Goal: Information Seeking & Learning: Check status

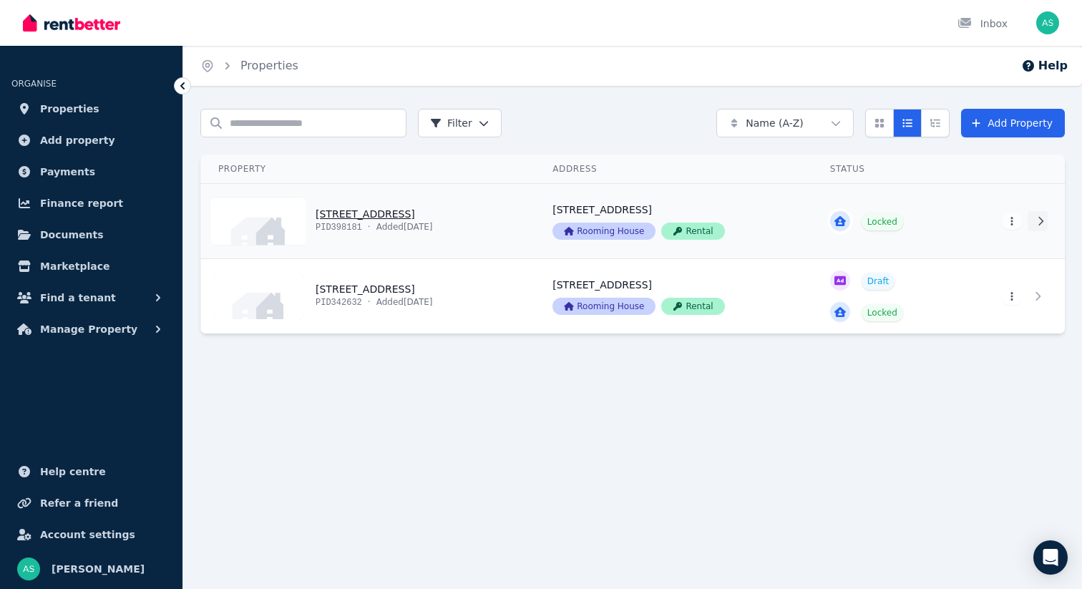
click at [1046, 222] on icon at bounding box center [1041, 221] width 14 height 10
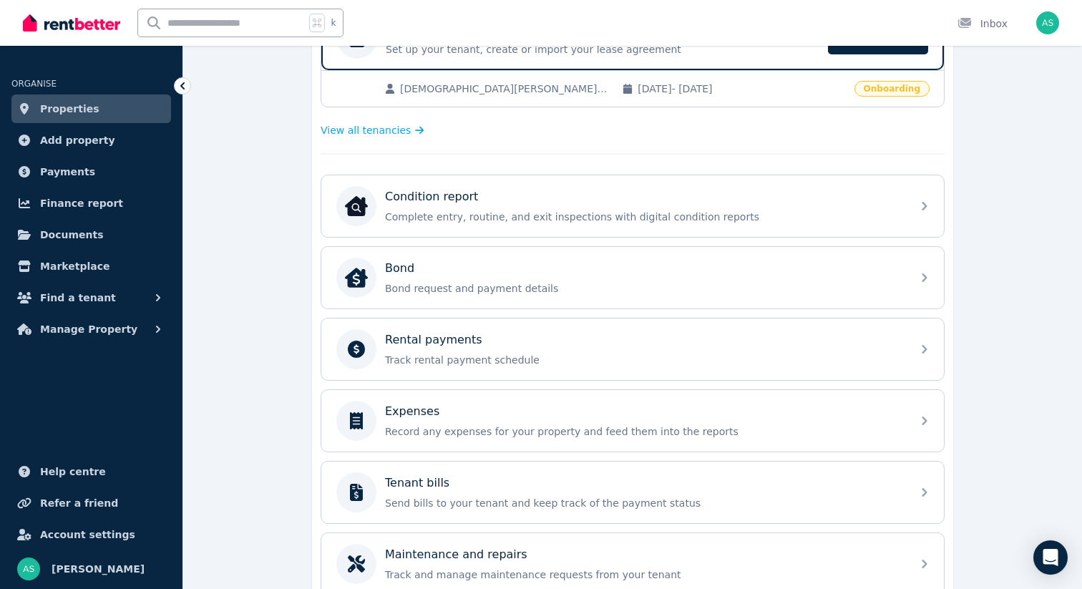
scroll to position [333, 0]
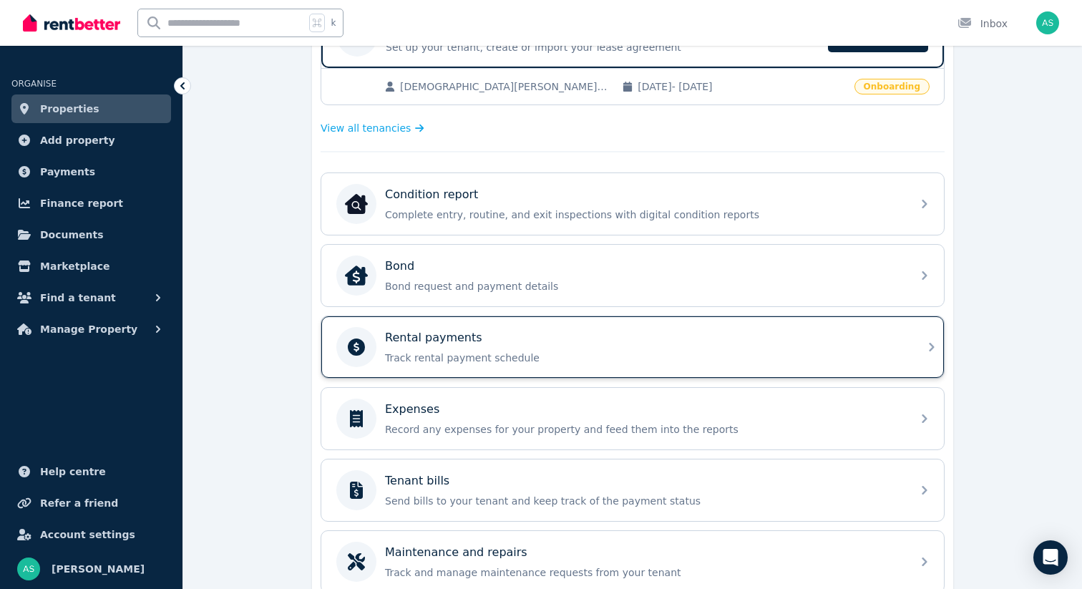
click at [929, 348] on icon at bounding box center [932, 347] width 17 height 17
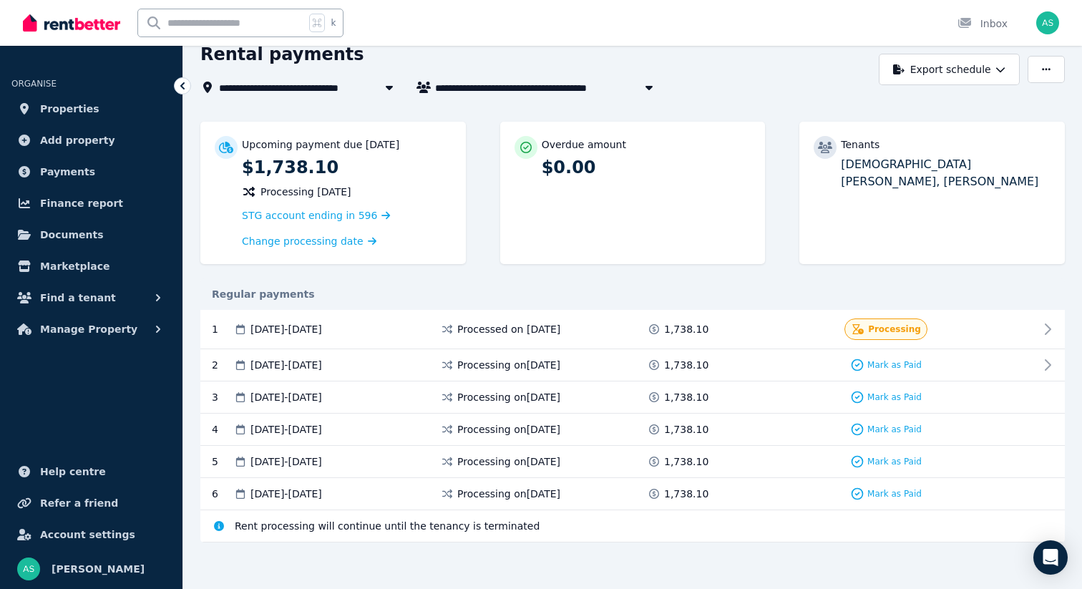
scroll to position [69, 0]
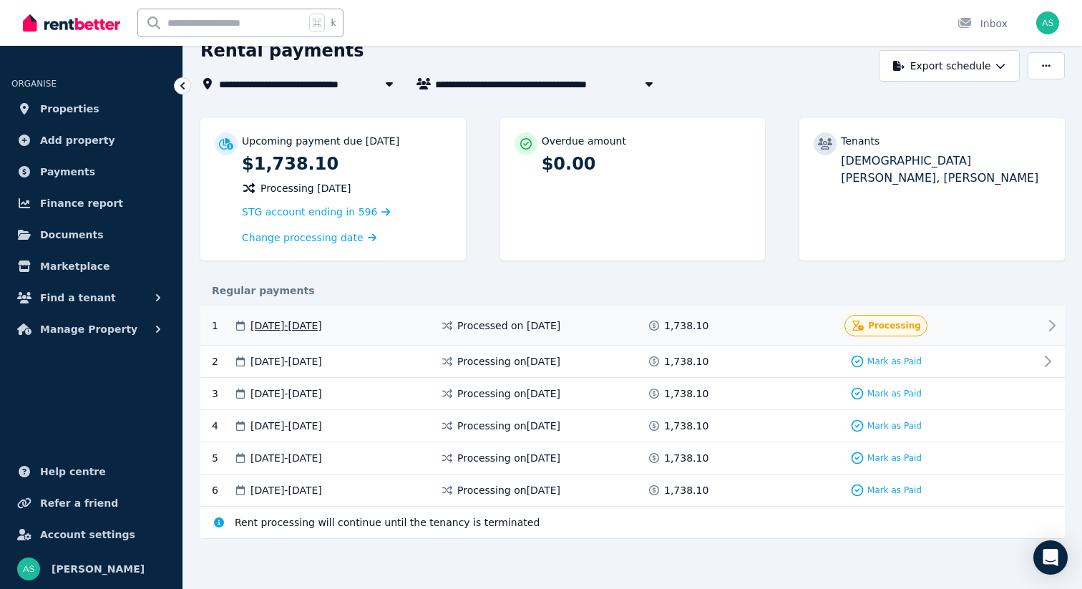
click at [1053, 324] on icon at bounding box center [1052, 325] width 17 height 17
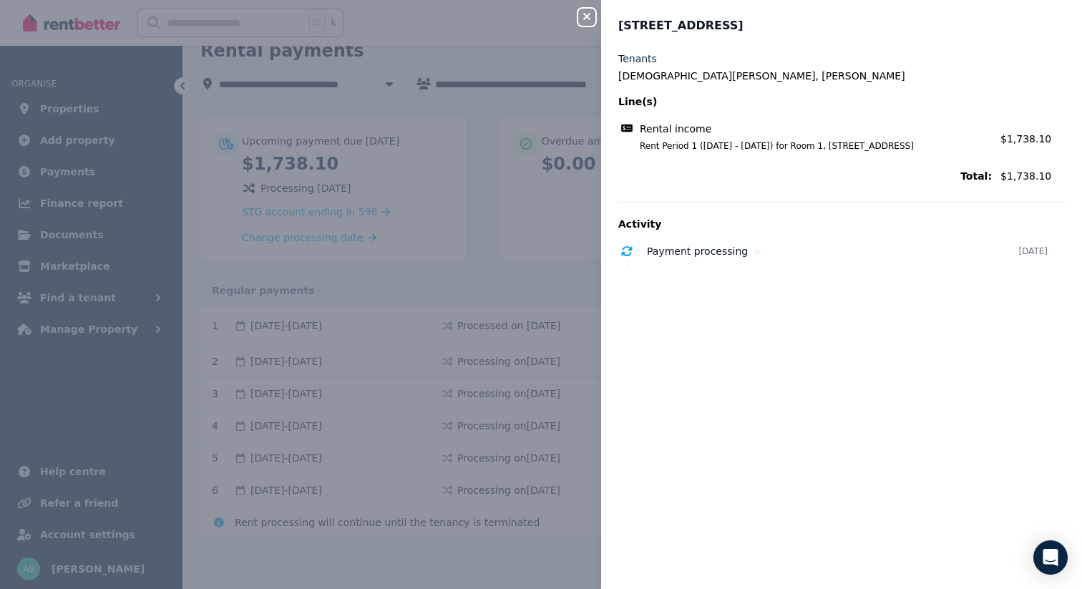
click at [584, 24] on button "Close panel" at bounding box center [586, 17] width 17 height 17
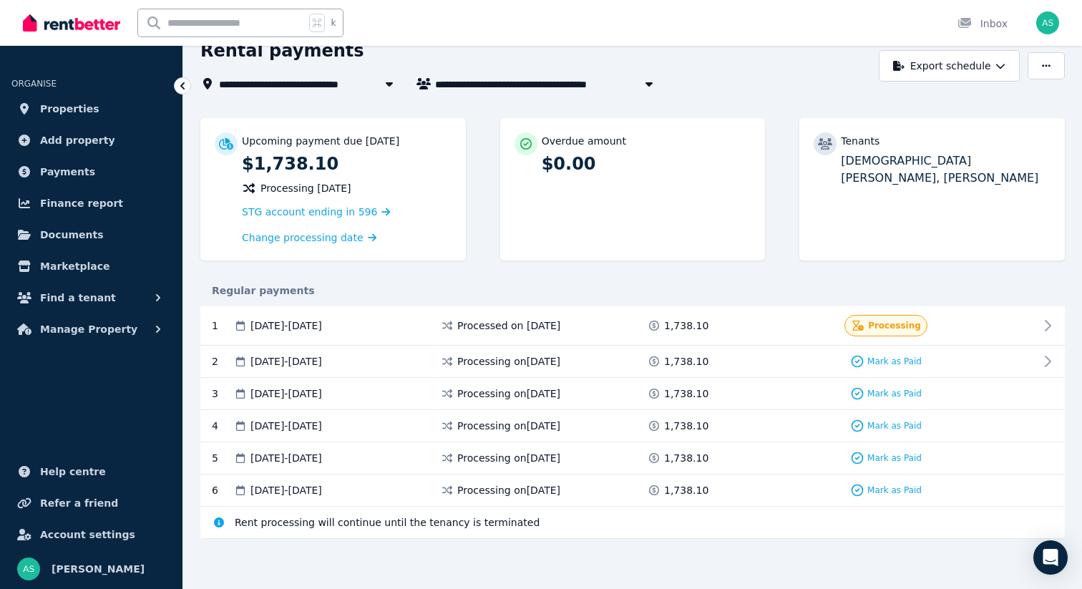
scroll to position [0, 0]
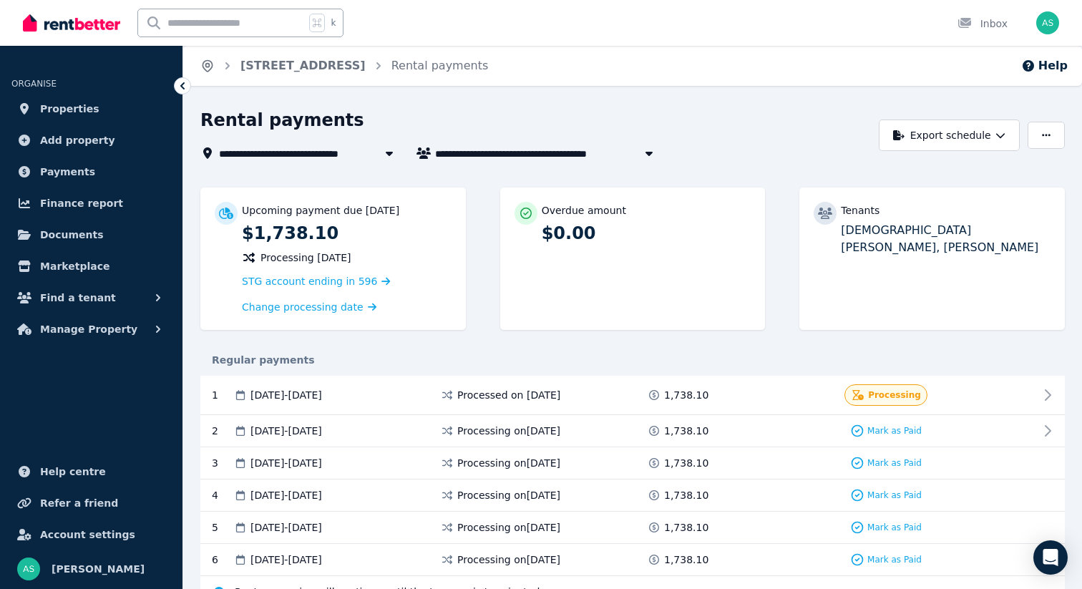
click at [204, 64] on icon "Breadcrumb" at bounding box center [207, 66] width 14 height 14
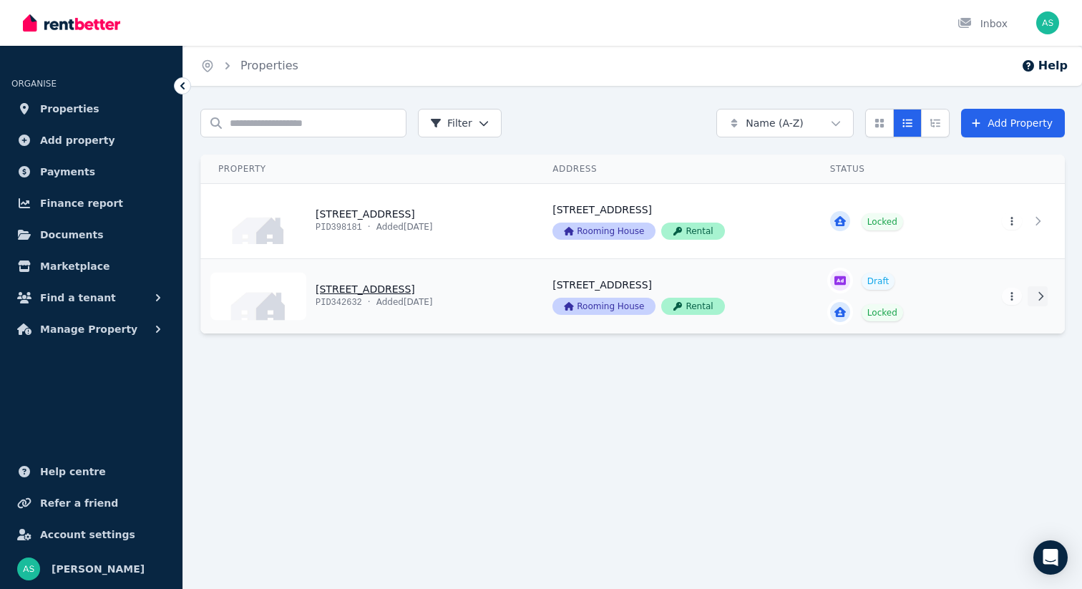
click at [1045, 297] on icon at bounding box center [1041, 296] width 14 height 10
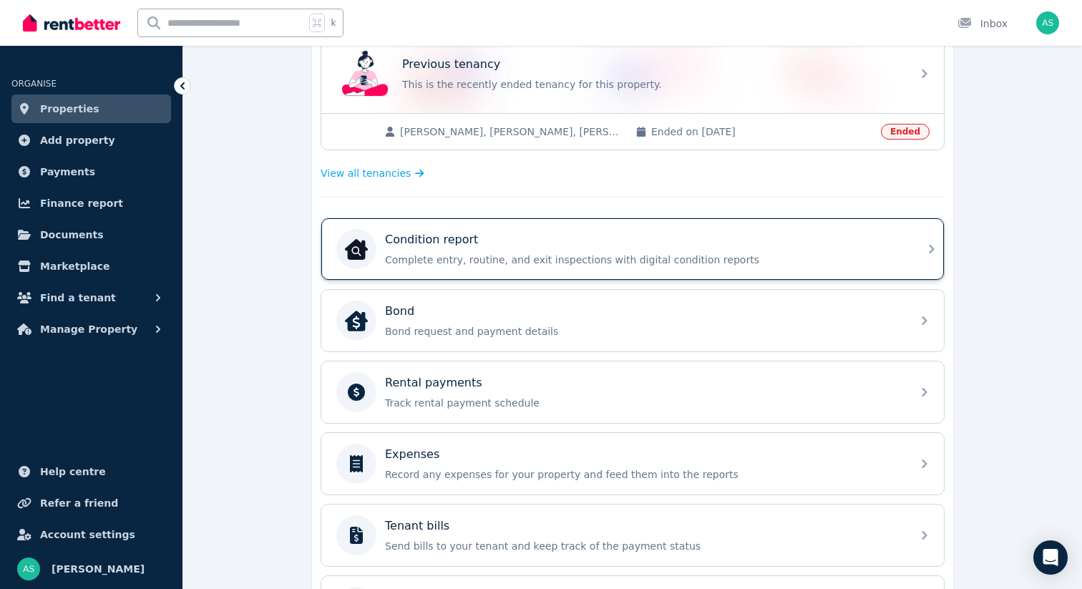
scroll to position [426, 0]
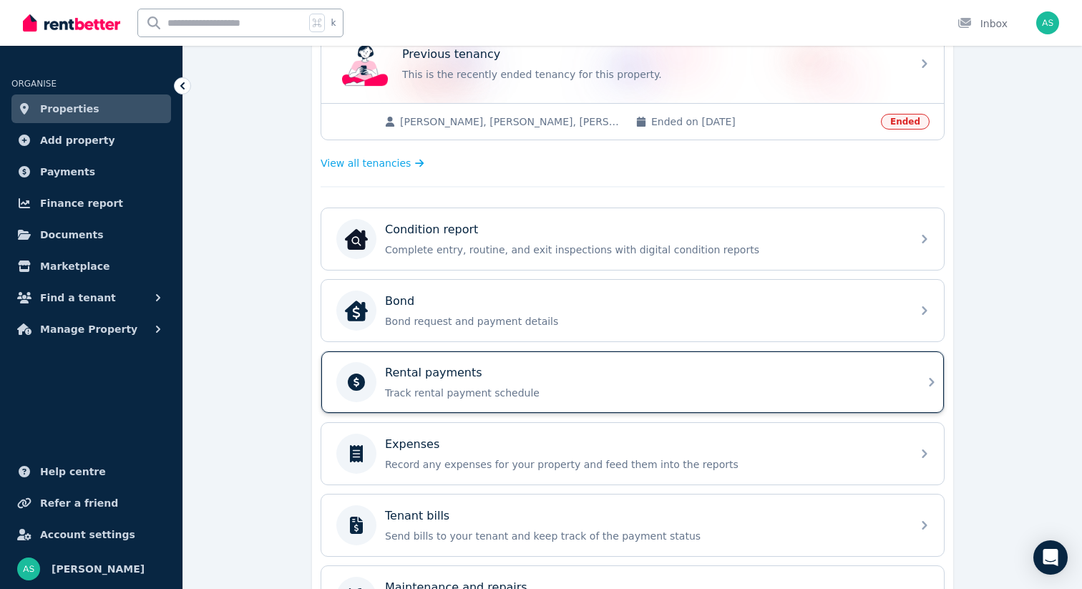
click at [866, 385] on div "Rental payments Track rental payment schedule" at bounding box center [644, 382] width 518 height 36
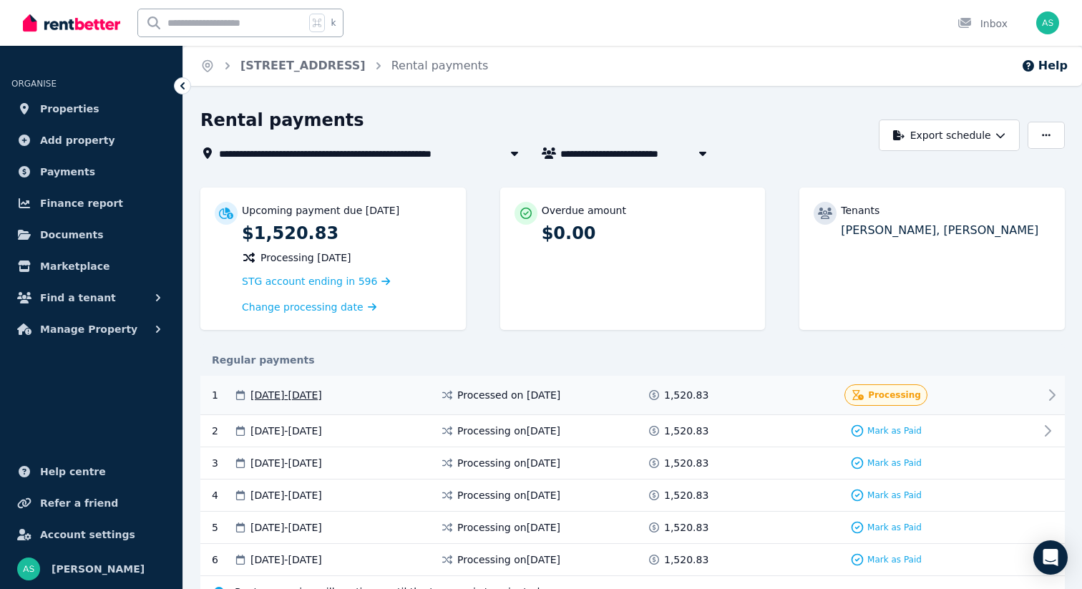
click at [1050, 397] on icon at bounding box center [1052, 395] width 17 height 17
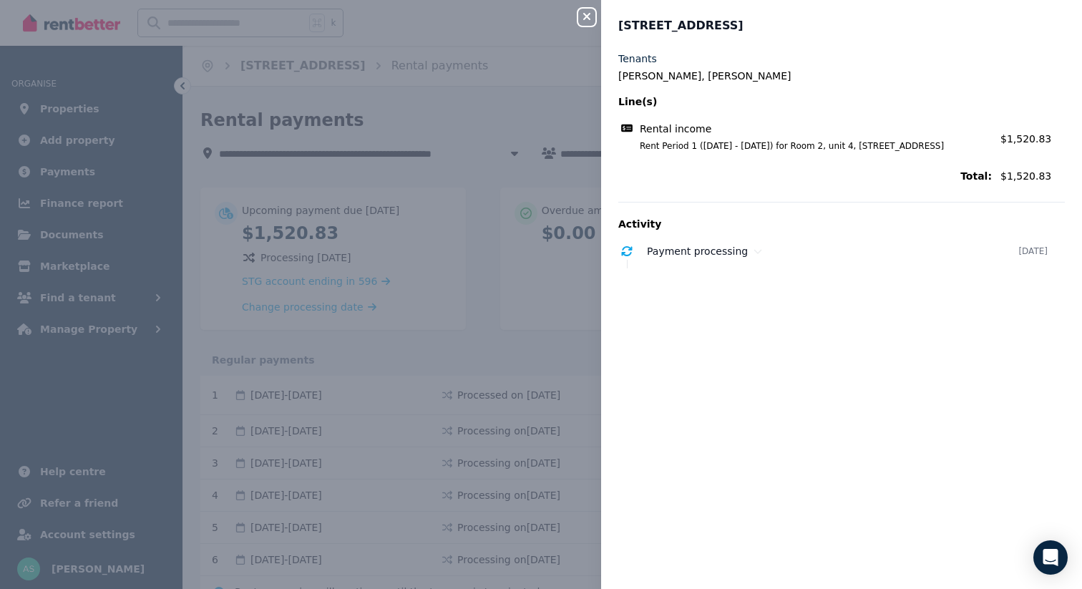
click at [583, 15] on icon "button" at bounding box center [586, 16] width 17 height 11
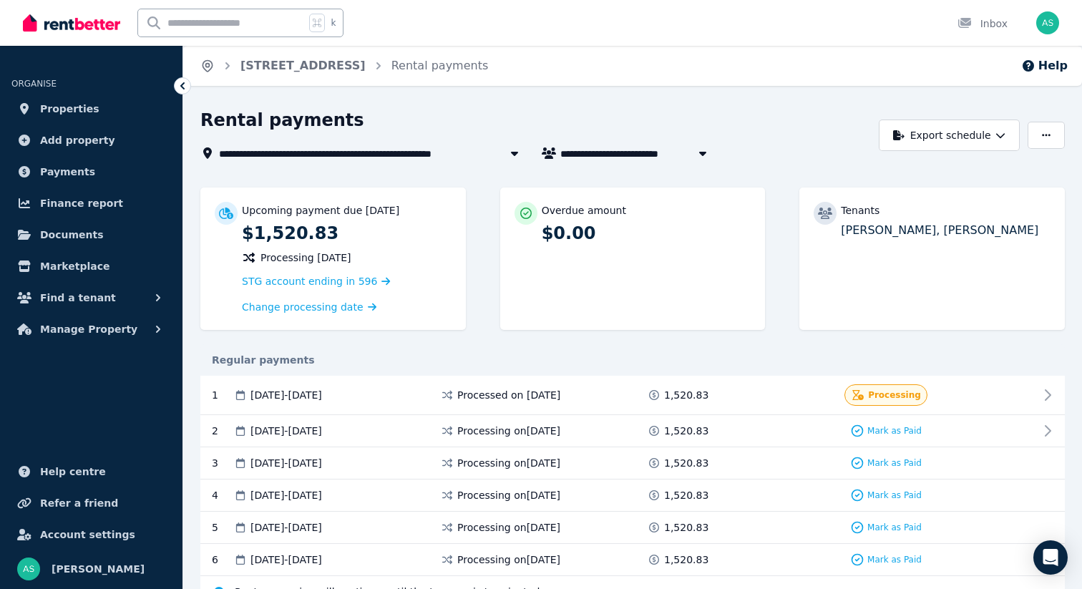
click at [209, 67] on icon "Breadcrumb" at bounding box center [207, 66] width 14 height 14
